Goal: Book appointment/travel/reservation

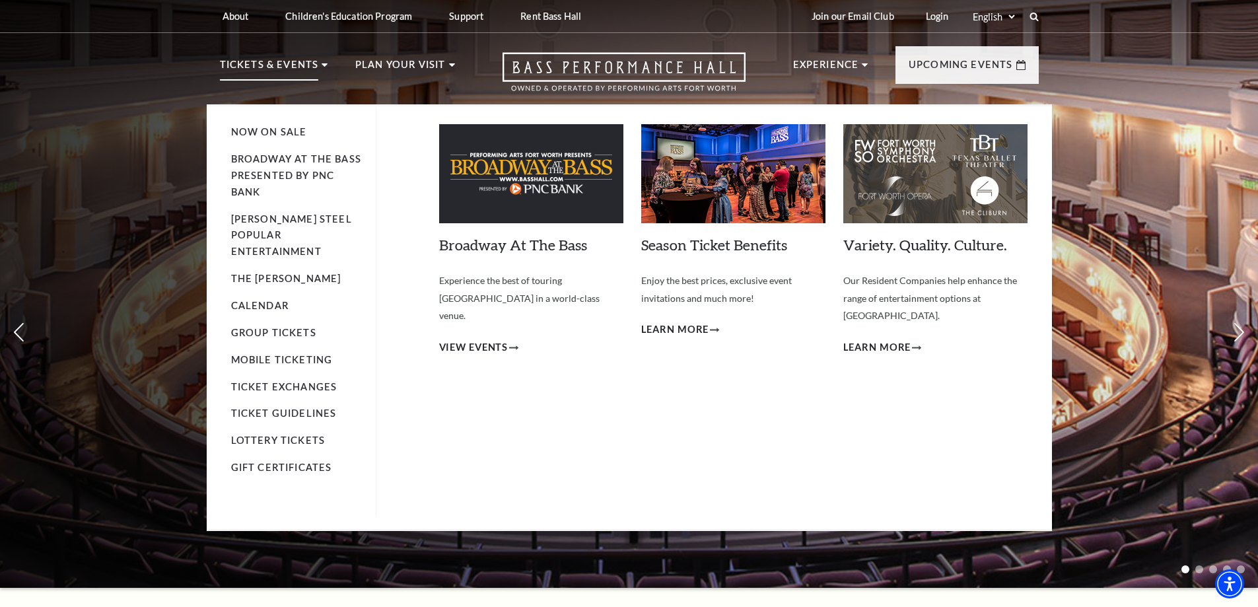
click at [315, 63] on p "Tickets & Events" at bounding box center [269, 69] width 99 height 24
click at [262, 162] on link "Broadway At The Bass presented by PNC Bank" at bounding box center [296, 175] width 130 height 44
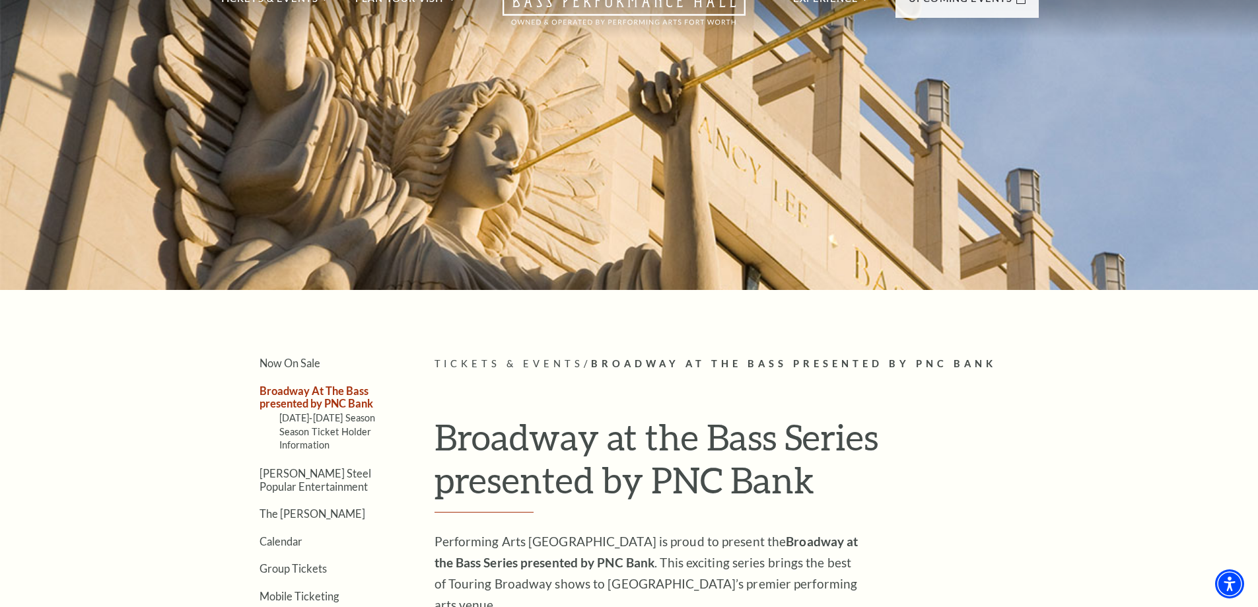
scroll to position [264, 0]
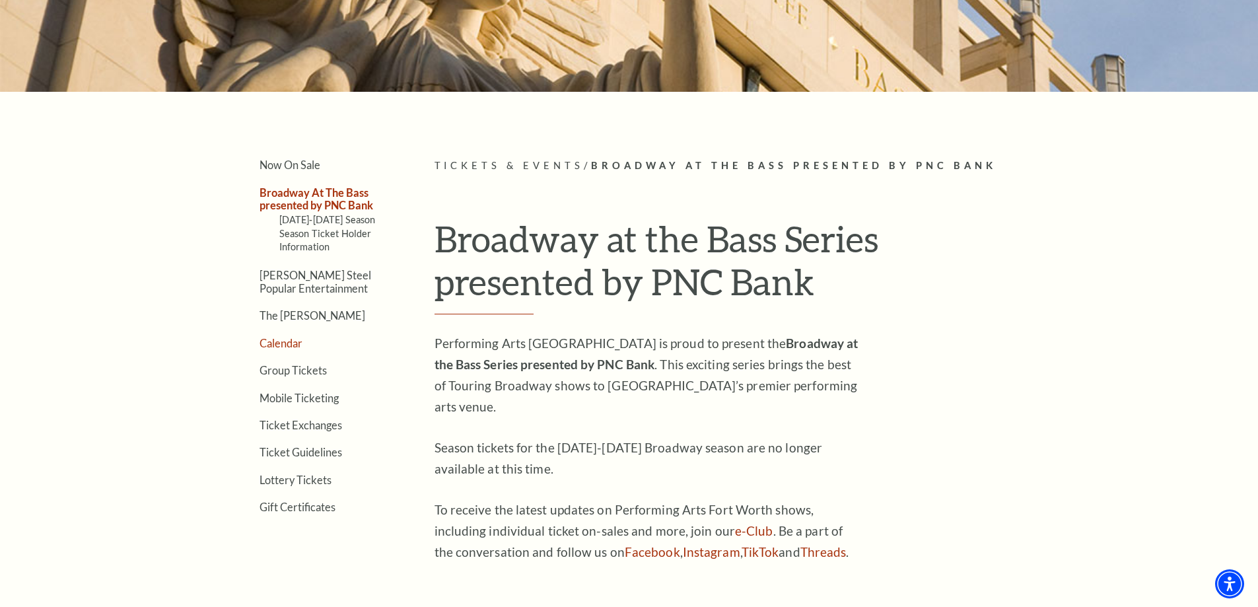
click at [271, 347] on link "Calendar" at bounding box center [281, 343] width 43 height 13
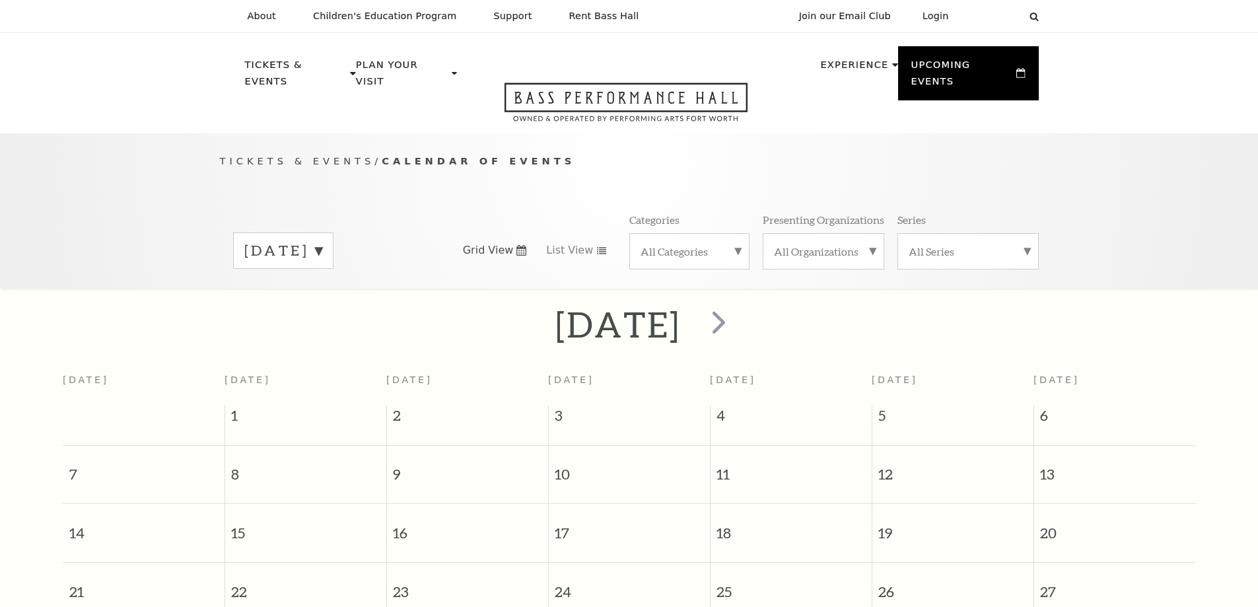
scroll to position [117, 0]
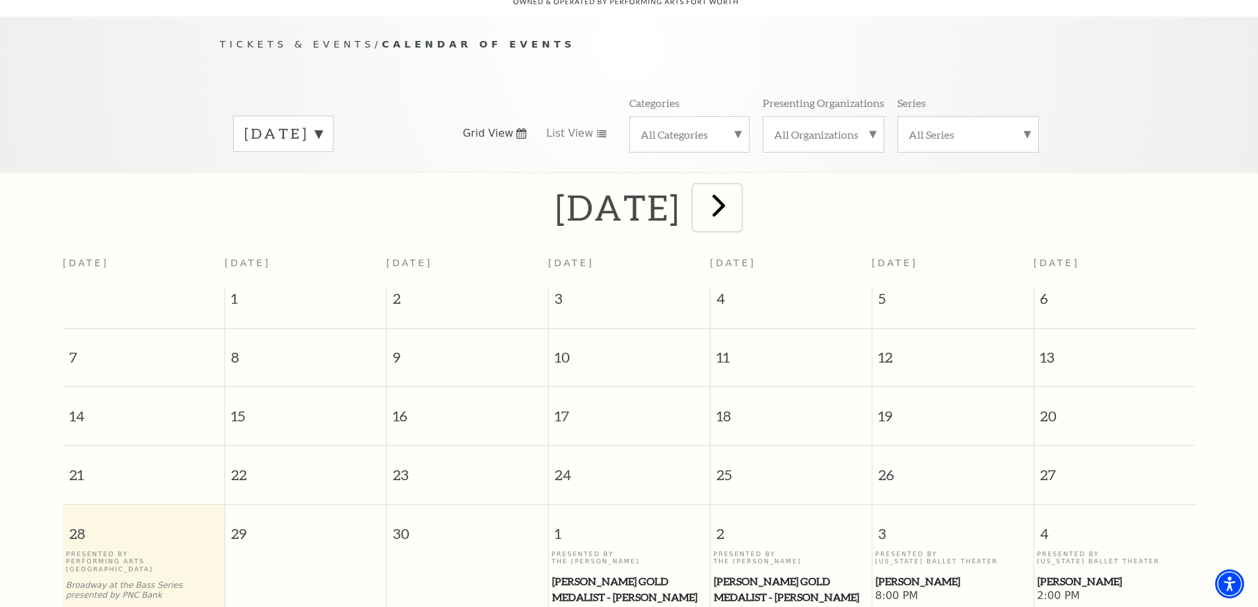
click at [738, 193] on span "next" at bounding box center [719, 205] width 38 height 38
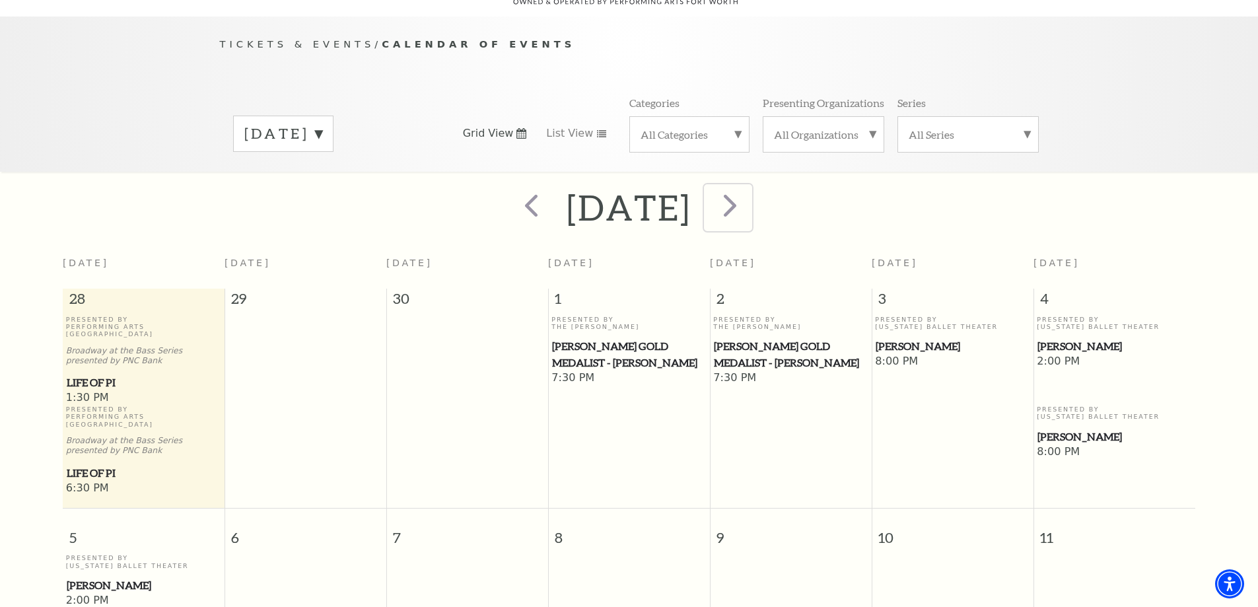
click at [749, 188] on span "next" at bounding box center [730, 205] width 38 height 38
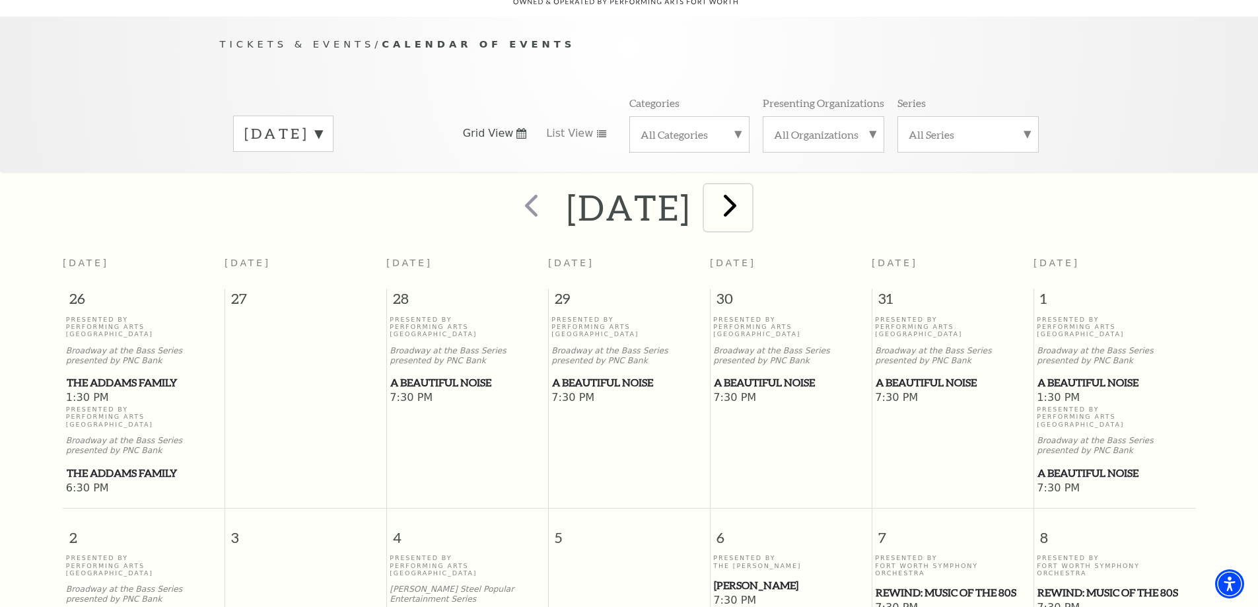
click at [749, 199] on span "next" at bounding box center [730, 205] width 38 height 38
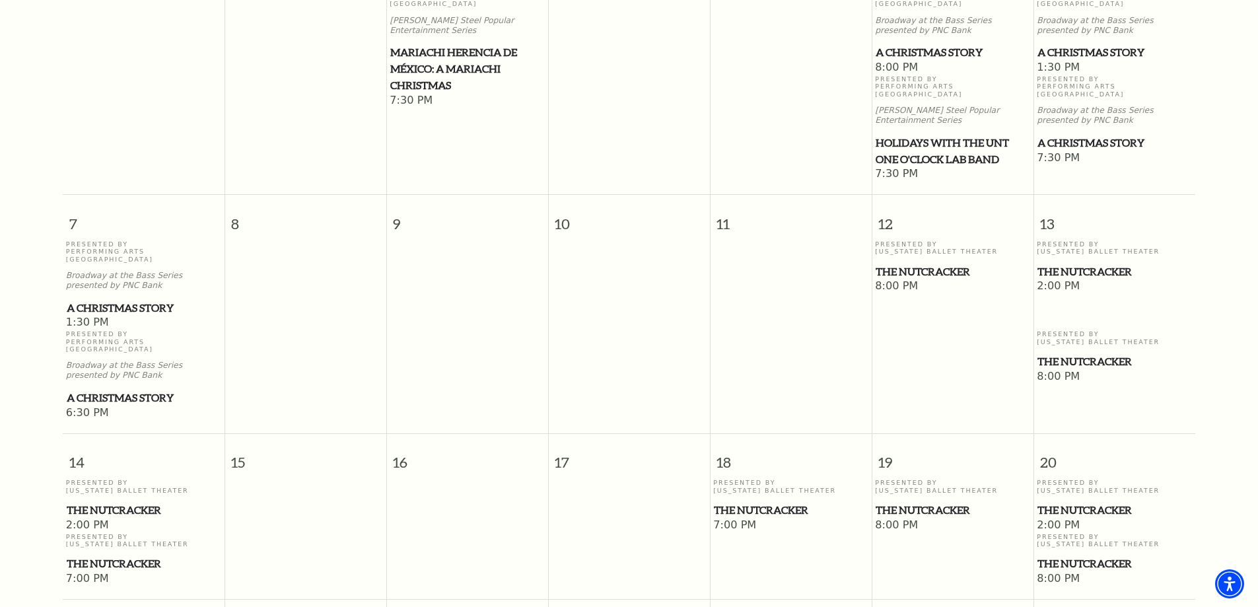
scroll to position [777, 0]
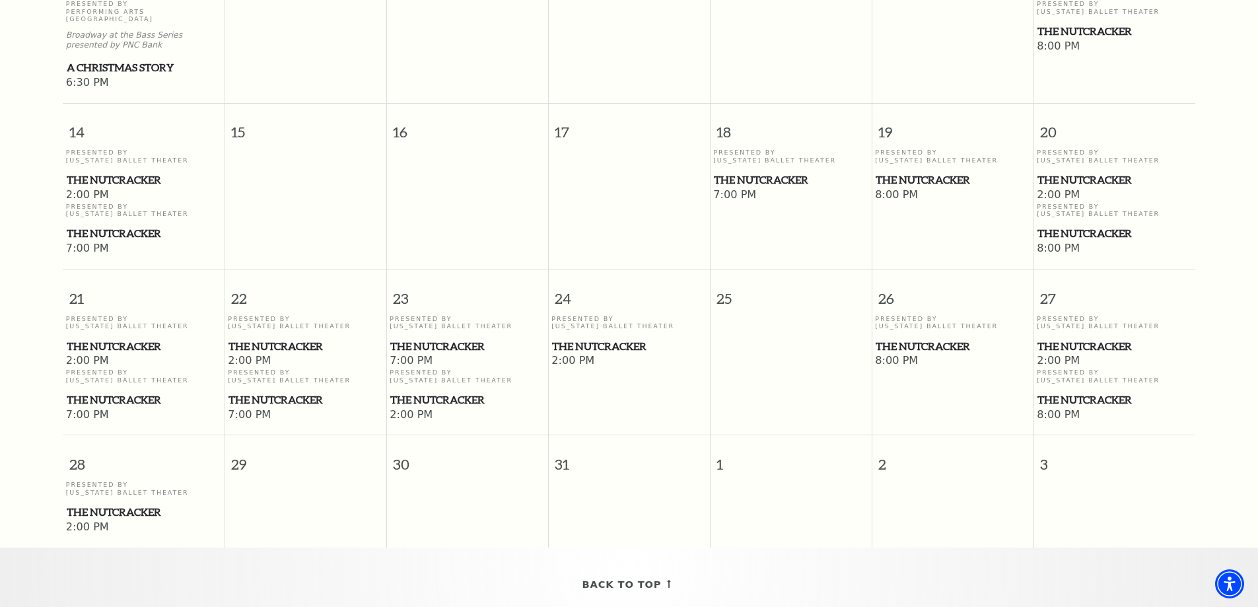
click at [580, 338] on span "The Nutcracker" at bounding box center [629, 346] width 154 height 17
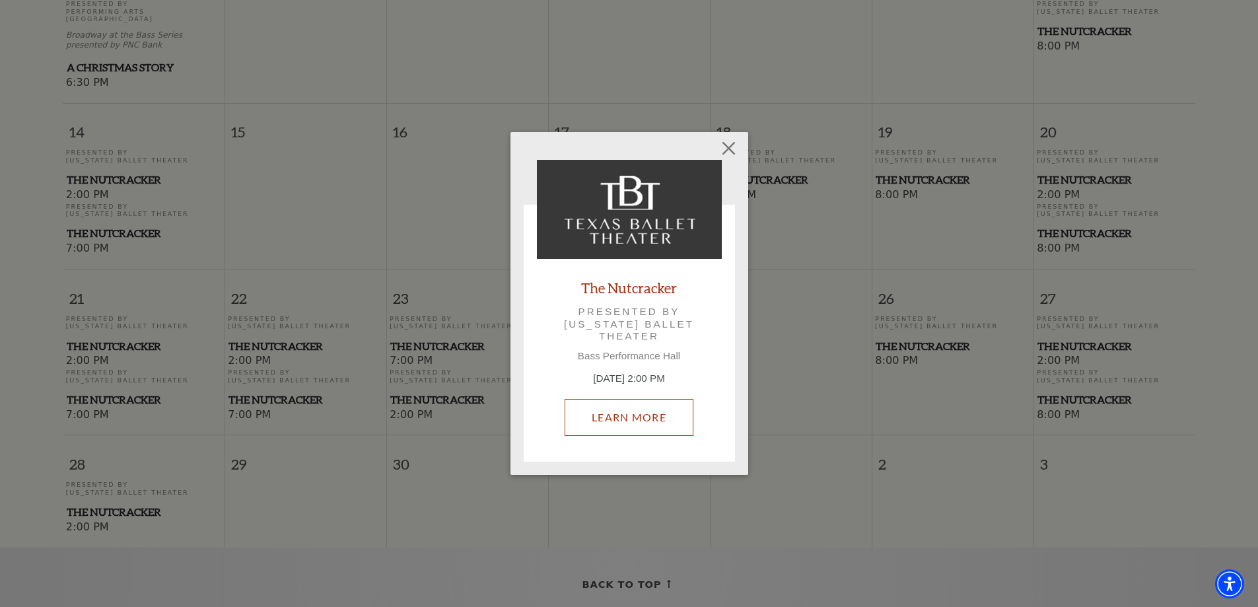
click at [617, 413] on link "Learn More" at bounding box center [629, 417] width 129 height 37
